Goal: Download file/media

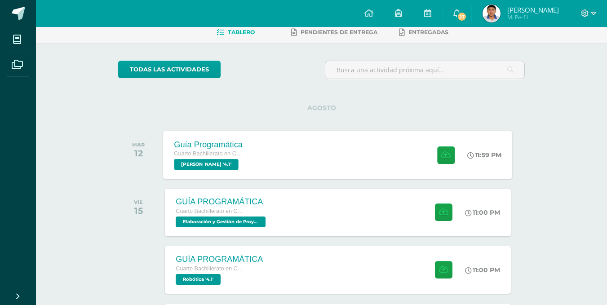
scroll to position [90, 0]
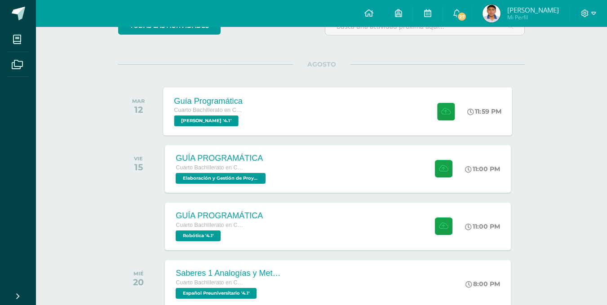
click at [253, 115] on div "Guía Programática Cuarto Bachillerato en Ciencias y Letras PEREL '4.1'" at bounding box center [208, 111] width 90 height 48
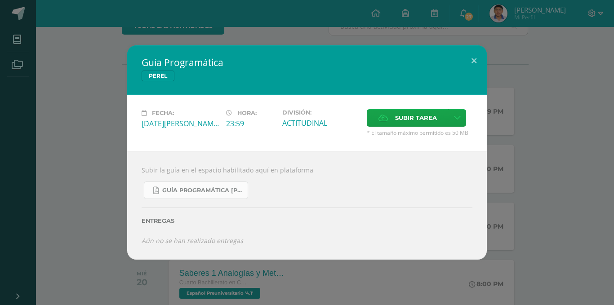
click at [203, 191] on span "Guía Programática PEREL 4to Bach - Bloque 3 - Profe. Julio Villatoro.pdf" at bounding box center [202, 190] width 81 height 7
click at [100, 94] on div "Guía Programática PEREL Fecha: Martes 12 de Agosto Hora: 23:59 División: ACTITU…" at bounding box center [307, 152] width 606 height 214
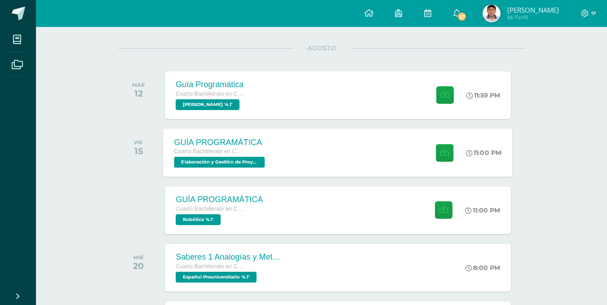
scroll to position [135, 0]
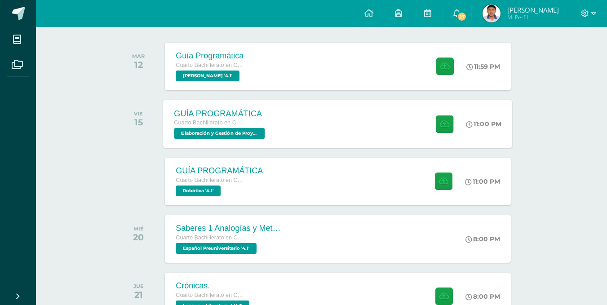
click at [217, 129] on span "Elaboración y Gestión de Proyectos '4.1'" at bounding box center [219, 133] width 91 height 11
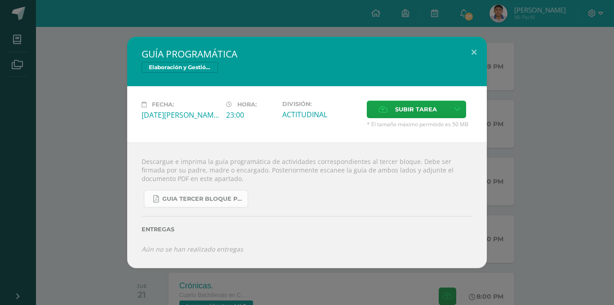
click at [204, 196] on span "GUIA TERCER BLOQUE PROYECTOS.pdf" at bounding box center [202, 198] width 81 height 7
click at [97, 88] on div "GUÍA PROGRAMÁTICA Elaboración y Gestión de Proyectos Fecha: Viernes 15 de Agost…" at bounding box center [307, 152] width 606 height 231
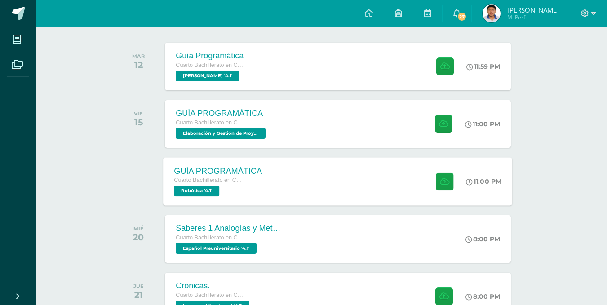
click at [209, 180] on span "Cuarto Bachillerato en Ciencias y Letras" at bounding box center [208, 180] width 68 height 6
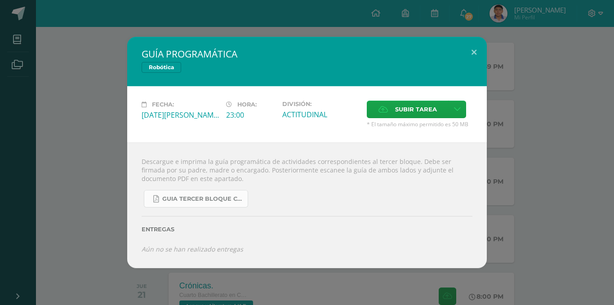
click at [200, 203] on link "GUIA TERCER BLOQUE CUARTO BACH.pdf" at bounding box center [196, 199] width 104 height 18
click at [93, 87] on div "GUÍA PROGRAMÁTICA Robótica Fecha: Viernes 15 de Agosto Hora: 23:00 División: Su…" at bounding box center [307, 152] width 606 height 231
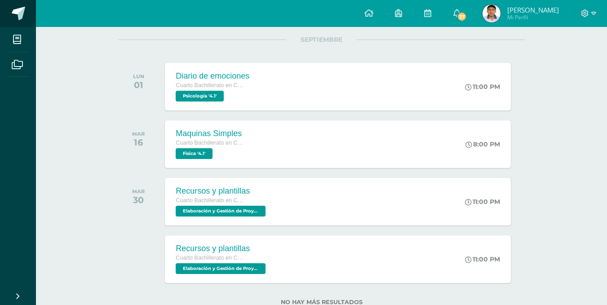
scroll to position [480, 0]
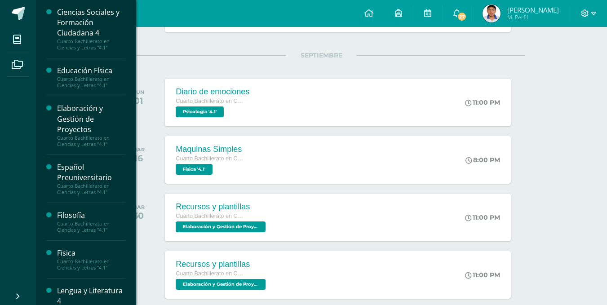
click at [82, 76] on div "Cuarto Bachillerato en Ciencias y Letras "4.1"" at bounding box center [91, 82] width 68 height 13
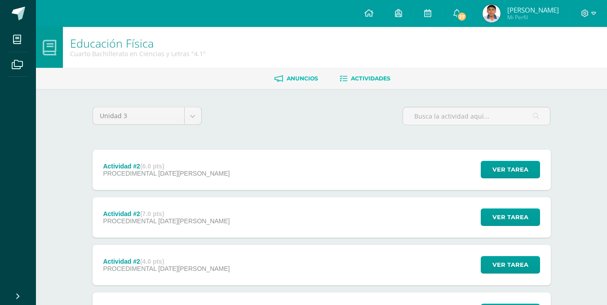
click at [280, 79] on icon at bounding box center [278, 79] width 9 height 8
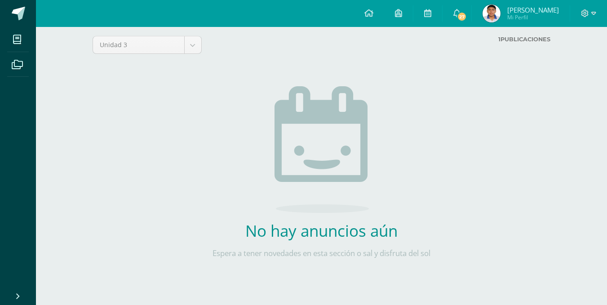
scroll to position [162, 0]
click at [79, 96] on body "Mis cursos Archivos Cerrar panel Ciencias Sociales y Formación Ciudadana 4 Cuar…" at bounding box center [303, 117] width 607 height 376
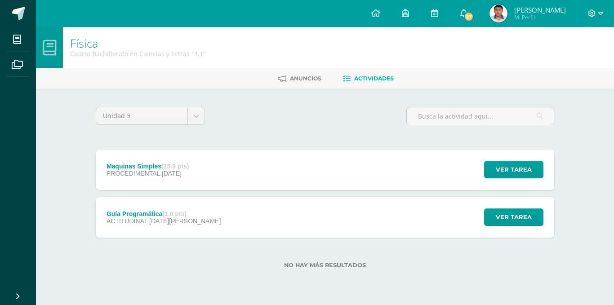
click at [181, 224] on span "[DATE][PERSON_NAME]" at bounding box center [184, 220] width 71 height 7
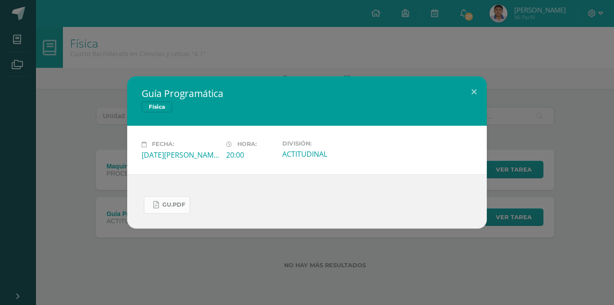
click at [167, 208] on span "Gu.pdf" at bounding box center [173, 204] width 23 height 7
